Goal: Task Accomplishment & Management: Use online tool/utility

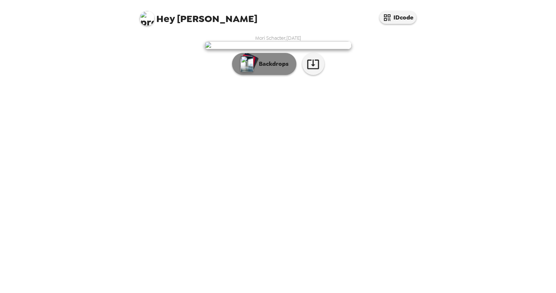
click at [283, 68] on p "Backdrops" at bounding box center [271, 64] width 33 height 9
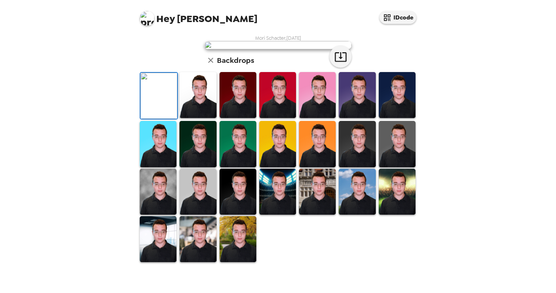
scroll to position [32, 0]
